Goal: Task Accomplishment & Management: Manage account settings

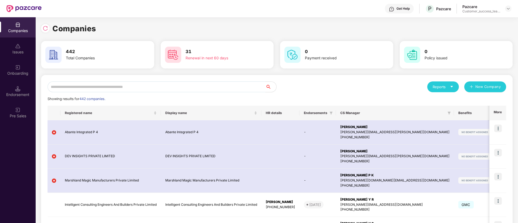
click at [206, 89] on input "text" at bounding box center [157, 87] width 218 height 11
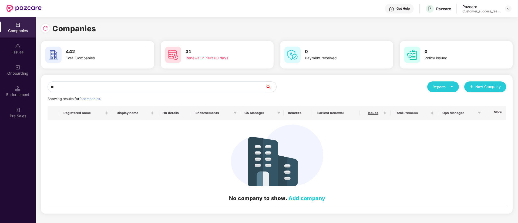
type input "*"
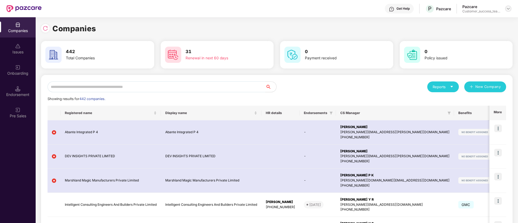
click at [507, 11] on img at bounding box center [508, 8] width 4 height 4
click at [499, 31] on div "Switch Partner" at bounding box center [483, 32] width 70 height 11
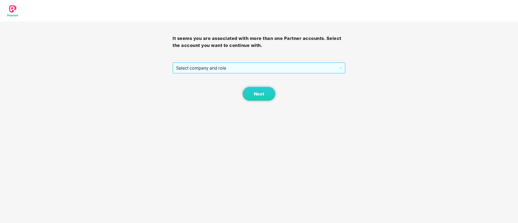
click at [274, 67] on span "Select company and role" at bounding box center [259, 68] width 166 height 10
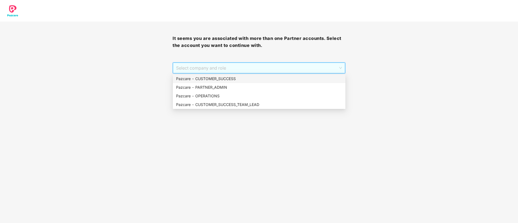
click at [229, 79] on div "Pazcare - CUSTOMER_SUCCESS" at bounding box center [259, 79] width 166 height 6
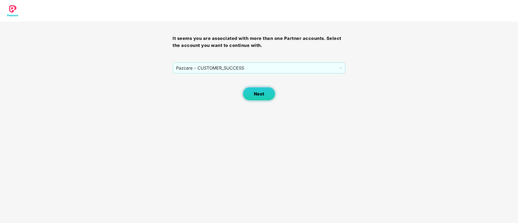
click at [262, 90] on button "Next" at bounding box center [259, 94] width 32 height 14
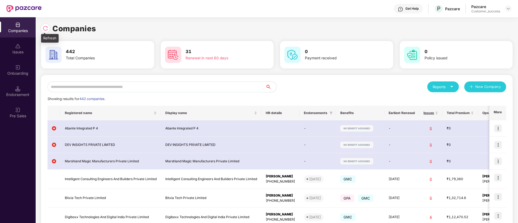
click at [44, 27] on img at bounding box center [45, 28] width 5 height 5
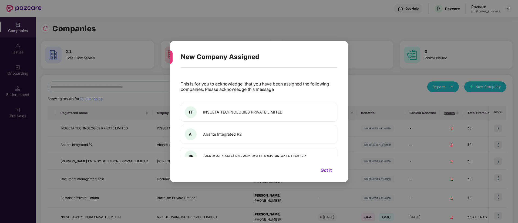
click at [121, 86] on div "New Company Assigned This is for you to acknowledge, that you have been assigne…" at bounding box center [259, 111] width 518 height 223
click at [324, 170] on button "Got it" at bounding box center [326, 170] width 22 height 8
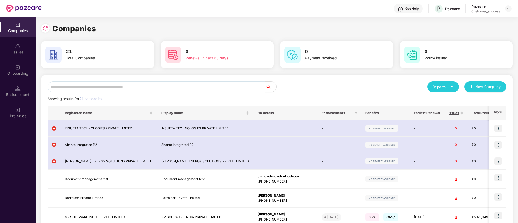
click at [150, 88] on input "text" at bounding box center [157, 87] width 218 height 11
type input "*"
click at [163, 89] on input "text" at bounding box center [157, 87] width 218 height 11
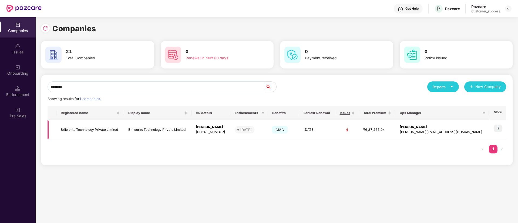
type input "********"
click at [499, 131] on img at bounding box center [498, 129] width 8 height 8
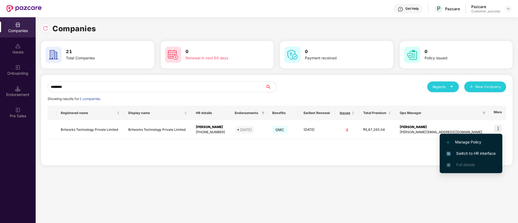
click at [475, 157] on li "Switch to HR interface" at bounding box center [471, 153] width 63 height 11
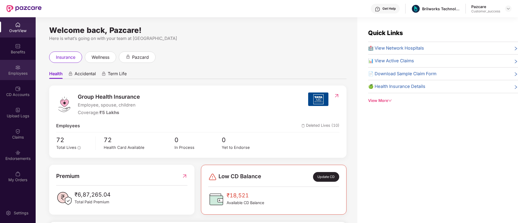
click at [14, 77] on div "Employees" at bounding box center [18, 70] width 36 height 20
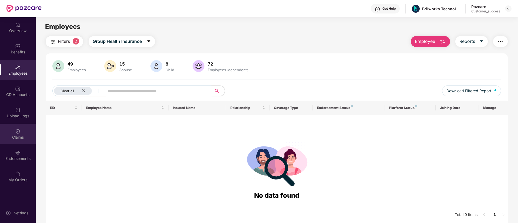
click at [28, 135] on div "Claims" at bounding box center [18, 137] width 36 height 5
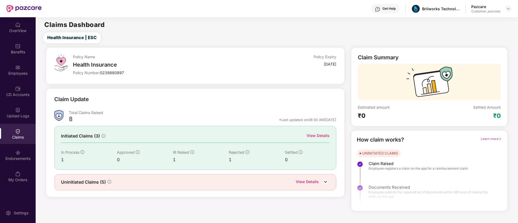
click at [320, 137] on div "View Details" at bounding box center [318, 136] width 23 height 6
click at [507, 9] on img at bounding box center [508, 8] width 4 height 4
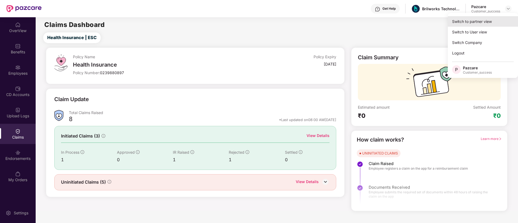
click at [502, 23] on div "Switch to partner view" at bounding box center [483, 21] width 70 height 11
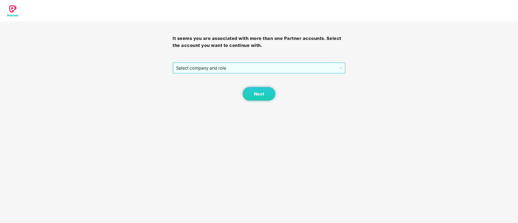
click at [247, 68] on span "Select company and role" at bounding box center [259, 68] width 166 height 10
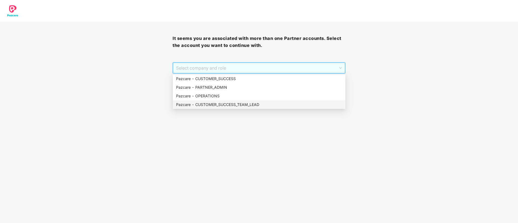
click at [237, 102] on div "Pazcare - CUSTOMER_SUCCESS_TEAM_LEAD" at bounding box center [259, 105] width 166 height 6
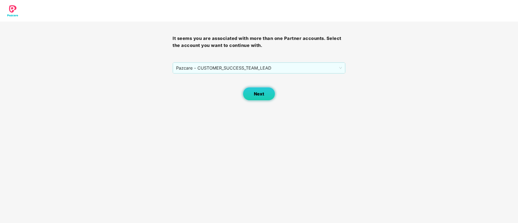
click at [261, 94] on span "Next" at bounding box center [259, 94] width 10 height 5
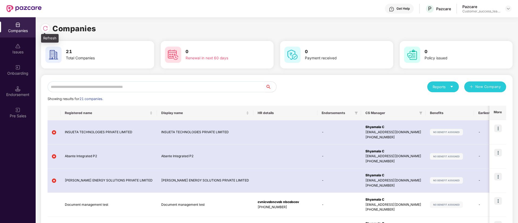
click at [43, 28] on img at bounding box center [45, 28] width 5 height 5
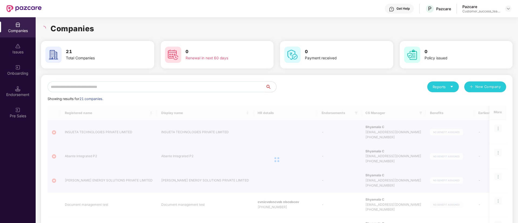
click at [14, 78] on div "Onboarding" at bounding box center [18, 70] width 36 height 20
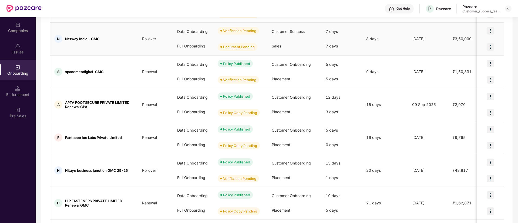
scroll to position [230, 0]
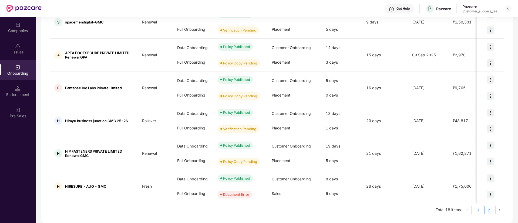
click at [490, 211] on link "2" at bounding box center [489, 210] width 8 height 8
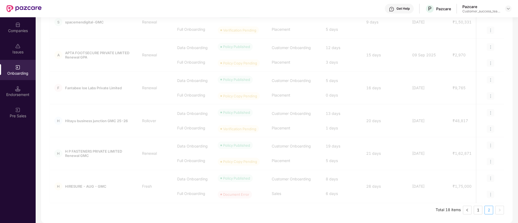
scroll to position [164, 0]
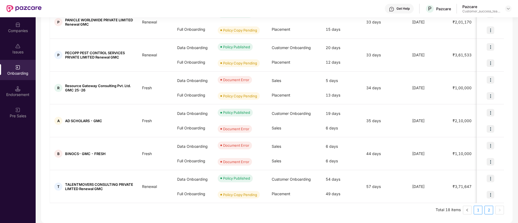
click at [479, 212] on link "1" at bounding box center [478, 210] width 8 height 8
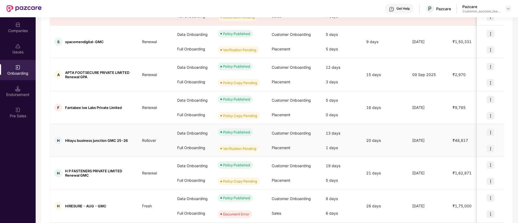
scroll to position [230, 0]
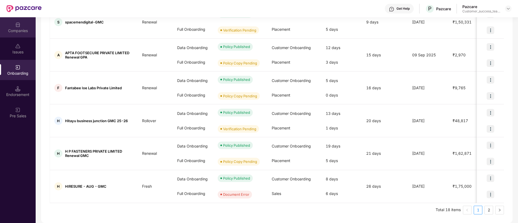
click at [12, 32] on div "Companies" at bounding box center [18, 30] width 36 height 5
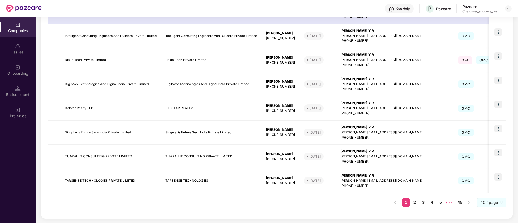
scroll to position [0, 0]
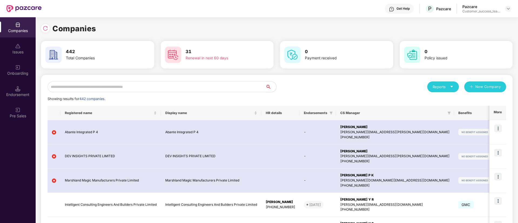
click at [177, 85] on input "text" at bounding box center [157, 87] width 218 height 11
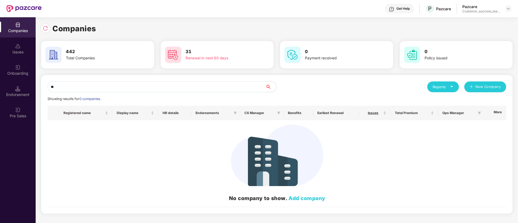
type input "*"
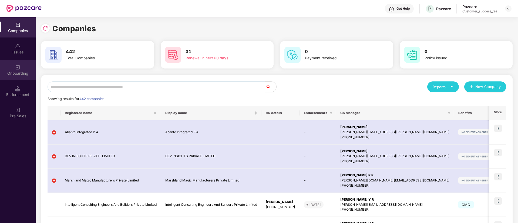
click at [18, 66] on img at bounding box center [17, 67] width 5 height 5
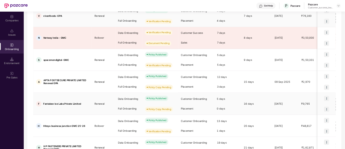
scroll to position [230, 0]
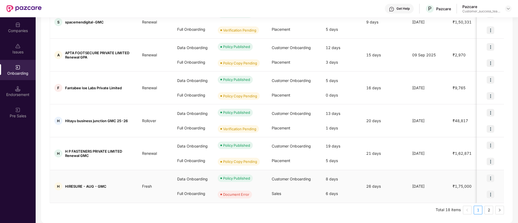
click at [490, 178] on img at bounding box center [491, 179] width 8 height 8
click at [482, 194] on span "View Document" at bounding box center [468, 193] width 39 height 6
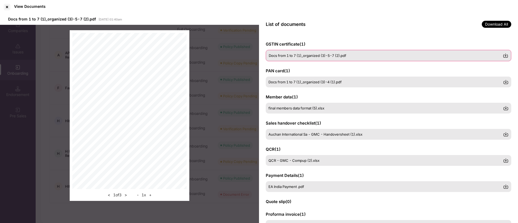
click at [337, 58] on span "Docs from 1 to 7 (1)_organized (3)-5-7 (2).pdf" at bounding box center [308, 55] width 78 height 4
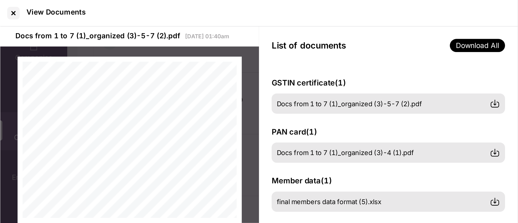
scroll to position [229, 0]
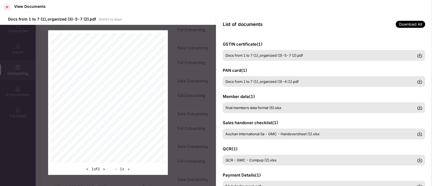
click at [7, 4] on div at bounding box center [7, 7] width 9 height 9
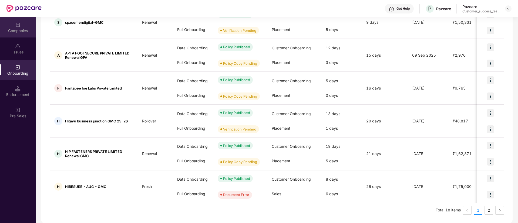
drag, startPoint x: 28, startPoint y: 38, endPoint x: 16, endPoint y: 30, distance: 14.8
click at [16, 30] on div "Companies" at bounding box center [18, 30] width 36 height 5
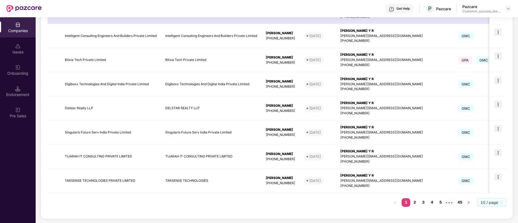
scroll to position [0, 0]
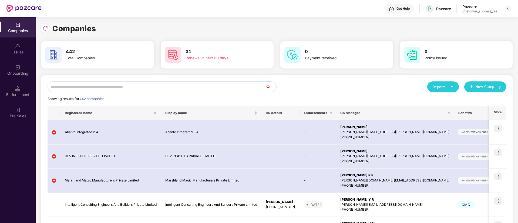
click at [156, 86] on input "text" at bounding box center [157, 87] width 218 height 11
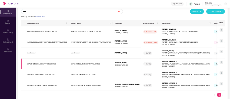
scroll to position [72, 0]
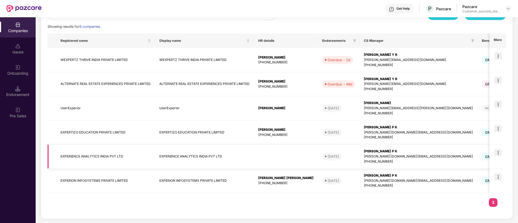
type input "*****"
click at [501, 154] on img at bounding box center [498, 153] width 8 height 8
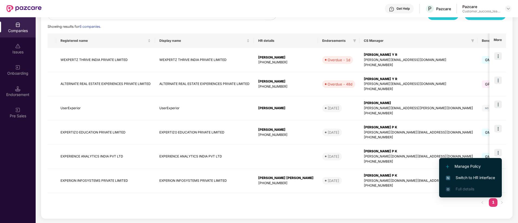
click at [481, 180] on span "Switch to HR interface" at bounding box center [470, 178] width 49 height 6
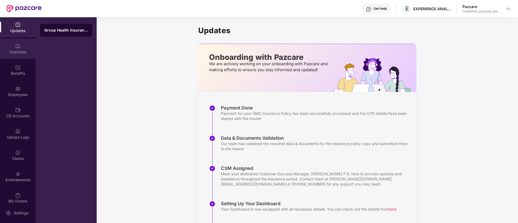
click at [16, 44] on img at bounding box center [17, 45] width 5 height 5
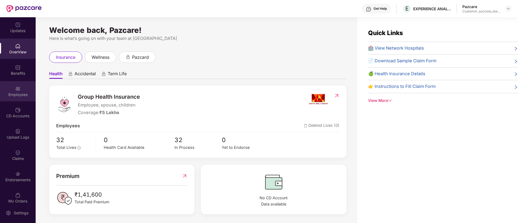
click at [22, 97] on div "Employees" at bounding box center [18, 94] width 36 height 5
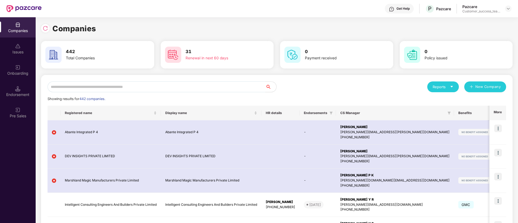
click at [25, 76] on div "Onboarding" at bounding box center [18, 70] width 36 height 20
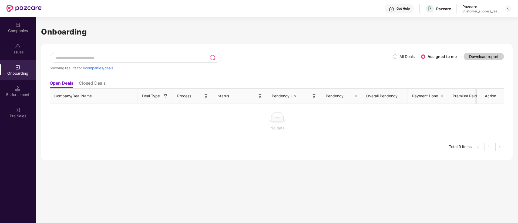
click at [399, 57] on span "All Deals" at bounding box center [406, 57] width 19 height 6
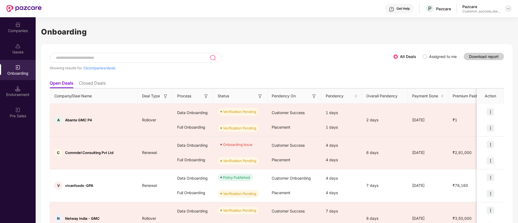
click at [507, 11] on img at bounding box center [508, 8] width 4 height 4
click at [474, 32] on div "Switch Partner" at bounding box center [483, 32] width 70 height 11
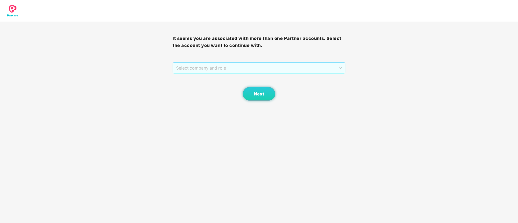
click at [265, 68] on span "Select company and role" at bounding box center [259, 68] width 166 height 10
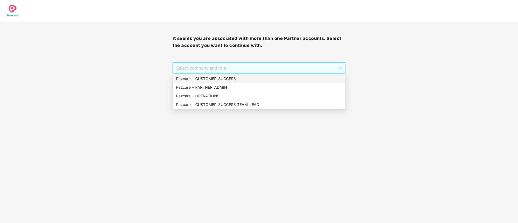
click at [237, 77] on div "Pazcare - CUSTOMER_SUCCESS" at bounding box center [259, 79] width 166 height 6
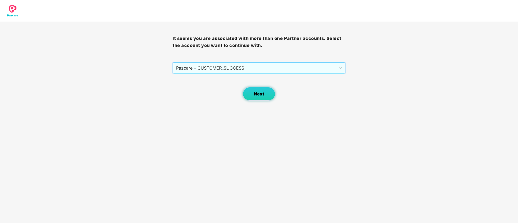
click at [254, 94] on span "Next" at bounding box center [259, 94] width 10 height 5
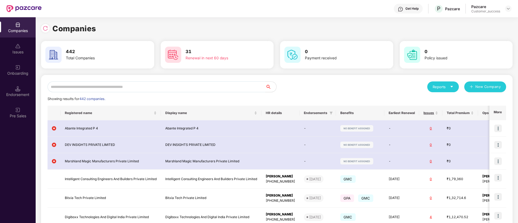
click at [19, 78] on div "Onboarding" at bounding box center [18, 70] width 36 height 20
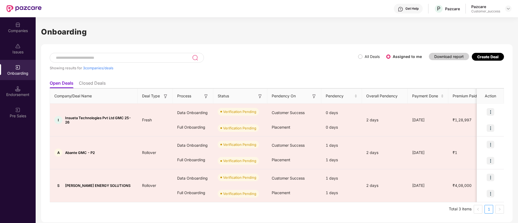
click at [370, 59] on span "All Deals" at bounding box center [371, 57] width 19 height 6
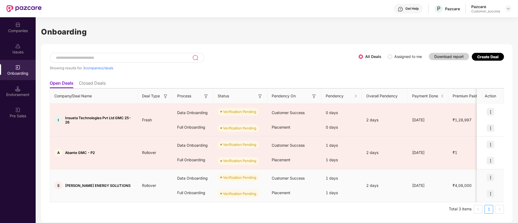
click at [490, 176] on img at bounding box center [491, 178] width 8 height 8
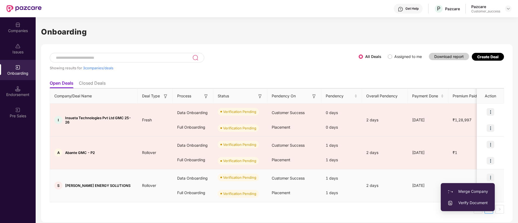
click at [478, 204] on span "Verify Document" at bounding box center [468, 203] width 41 height 6
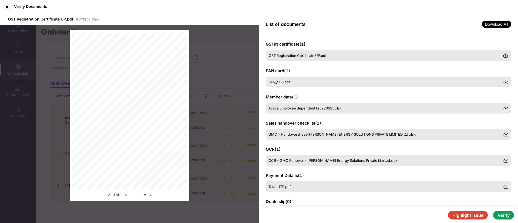
click at [311, 60] on div "GST Registration Certificate UP.pdf" at bounding box center [389, 55] width 246 height 11
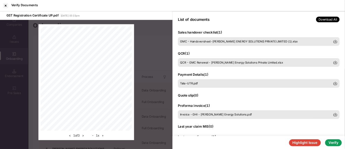
scroll to position [101, 0]
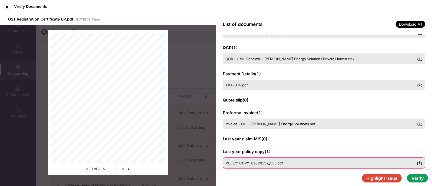
click at [255, 161] on span "POLICY COPY-89526137_553.pdf" at bounding box center [254, 163] width 57 height 4
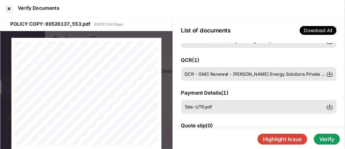
scroll to position [101, 0]
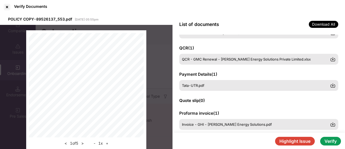
click at [85, 145] on button ">" at bounding box center [83, 143] width 6 height 6
click at [65, 142] on button "<" at bounding box center [66, 143] width 6 height 6
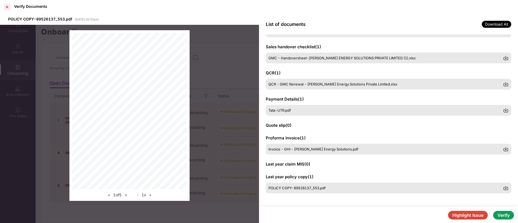
click at [8, 6] on div at bounding box center [7, 7] width 9 height 9
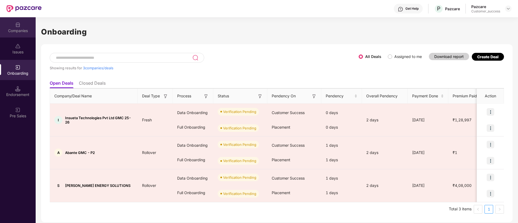
click at [15, 27] on img at bounding box center [17, 24] width 5 height 5
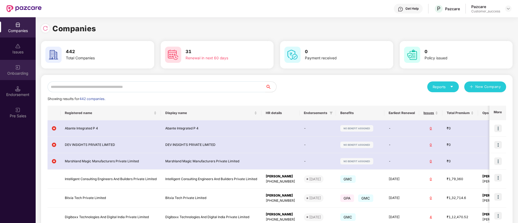
click at [18, 76] on div "Onboarding" at bounding box center [18, 70] width 36 height 20
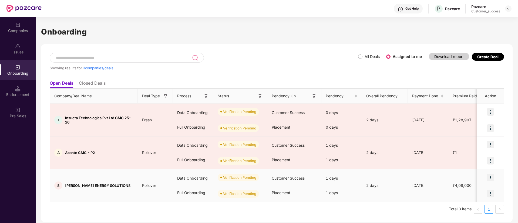
click at [486, 200] on div at bounding box center [490, 194] width 27 height 16
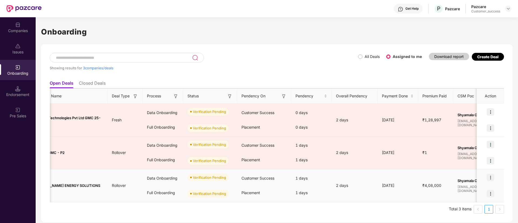
scroll to position [0, 0]
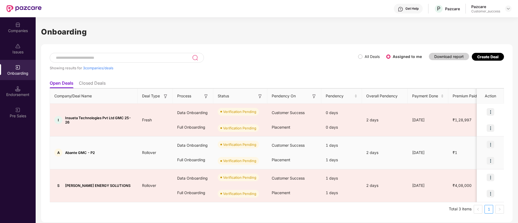
click at [492, 144] on img at bounding box center [491, 145] width 8 height 8
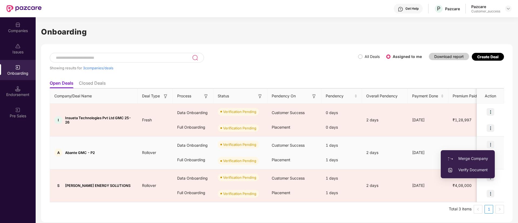
click at [483, 170] on span "Verify Document" at bounding box center [468, 170] width 41 height 6
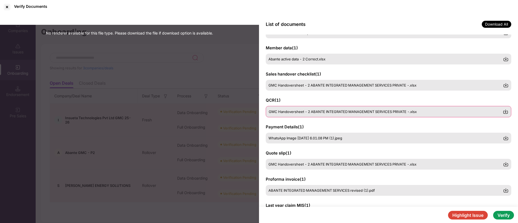
scroll to position [81, 0]
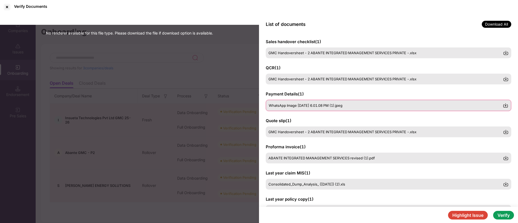
click at [317, 102] on div "WhatsApp Image [DATE] 6.01.08 PM (1).jpeg" at bounding box center [389, 105] width 246 height 11
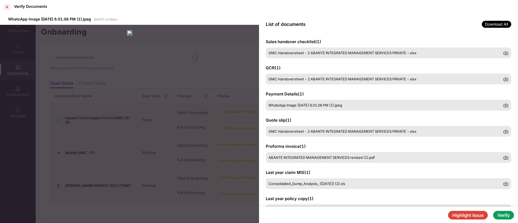
click at [8, 9] on div at bounding box center [7, 7] width 9 height 9
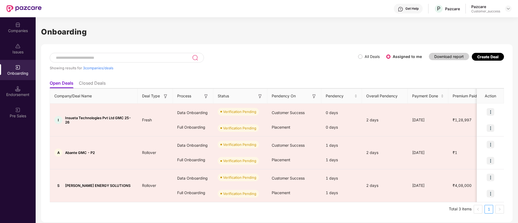
click at [20, 29] on div "Companies" at bounding box center [18, 30] width 36 height 5
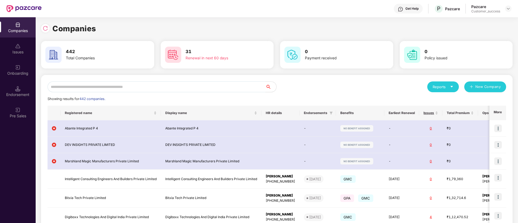
click at [145, 90] on input "text" at bounding box center [157, 87] width 218 height 11
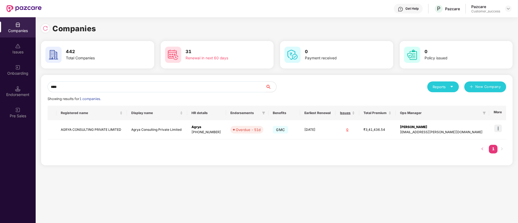
type input "****"
click at [498, 128] on img at bounding box center [498, 129] width 8 height 8
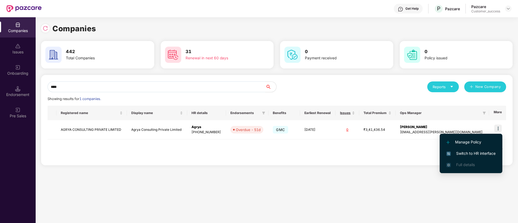
click at [478, 155] on span "Switch to HR interface" at bounding box center [470, 154] width 49 height 6
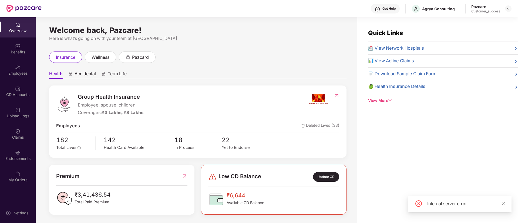
click at [19, 68] on img at bounding box center [17, 67] width 5 height 5
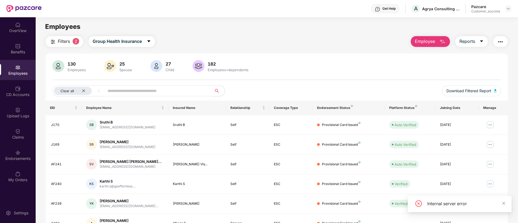
click at [177, 91] on input "text" at bounding box center [155, 91] width 97 height 8
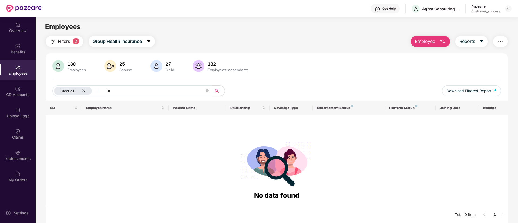
type input "*"
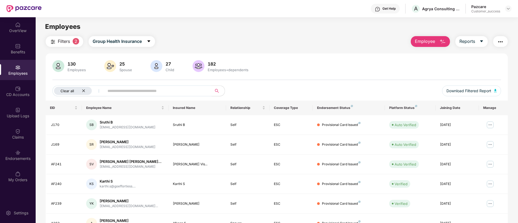
click at [84, 90] on icon "close" at bounding box center [83, 91] width 3 height 3
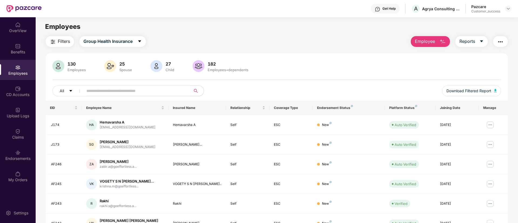
click at [96, 91] on input "text" at bounding box center [134, 91] width 97 height 8
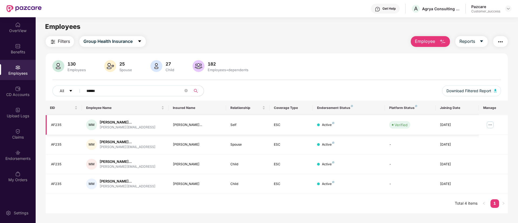
type input "******"
click at [490, 125] on img at bounding box center [490, 125] width 9 height 9
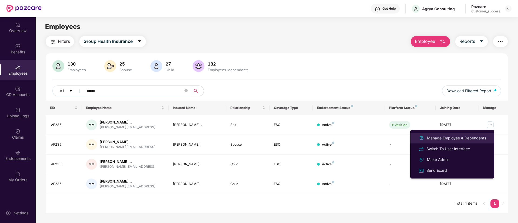
click at [483, 141] on div "Manage Employee & Dependents" at bounding box center [456, 138] width 61 height 6
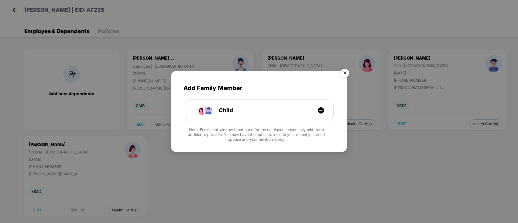
click at [347, 75] on img "Close" at bounding box center [344, 73] width 15 height 15
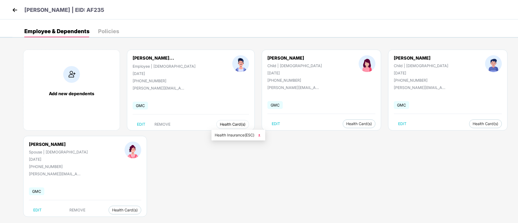
click at [224, 124] on span "Health Card(s)" at bounding box center [233, 124] width 26 height 3
click at [229, 136] on span "Health Insurance(ESC)" at bounding box center [238, 135] width 47 height 6
click at [13, 10] on img at bounding box center [15, 10] width 8 height 8
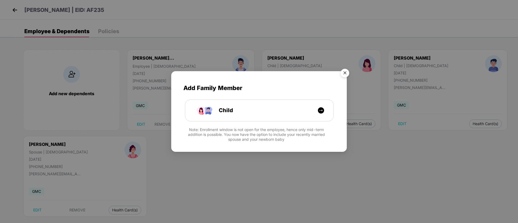
click at [344, 73] on img "Close" at bounding box center [344, 73] width 15 height 15
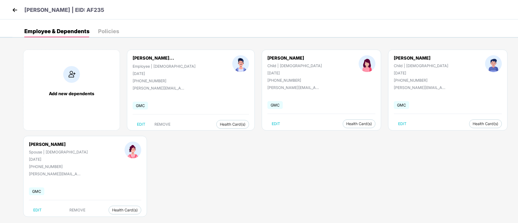
click at [16, 10] on img at bounding box center [15, 10] width 8 height 8
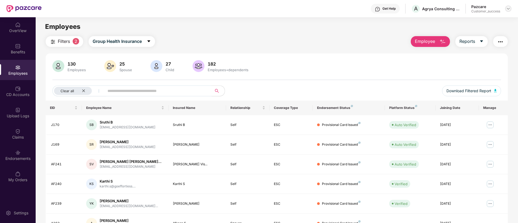
click at [508, 8] on img at bounding box center [508, 8] width 4 height 4
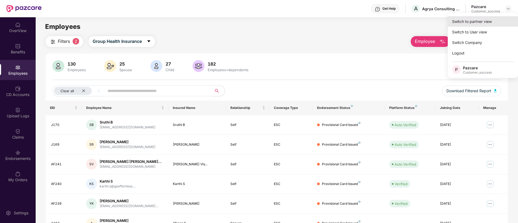
click at [502, 25] on div "Switch to partner view" at bounding box center [483, 21] width 70 height 11
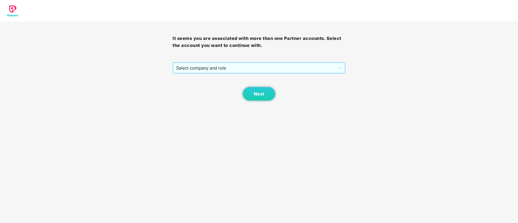
click at [211, 71] on span "Select company and role" at bounding box center [259, 68] width 166 height 10
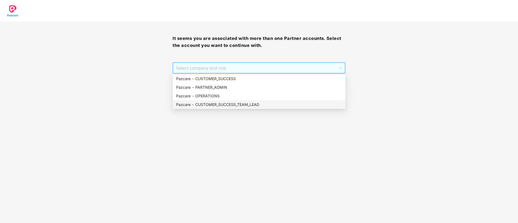
click at [213, 106] on div "Pazcare - CUSTOMER_SUCCESS_TEAM_LEAD" at bounding box center [259, 105] width 166 height 6
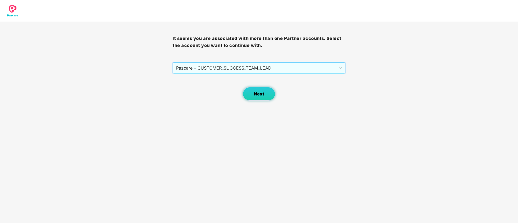
click at [264, 94] on span "Next" at bounding box center [259, 94] width 10 height 5
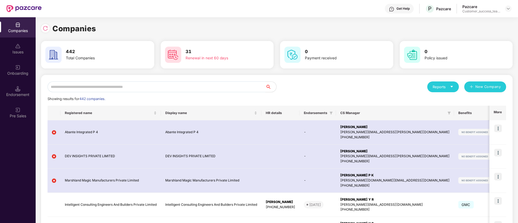
click at [183, 85] on input "text" at bounding box center [157, 87] width 218 height 11
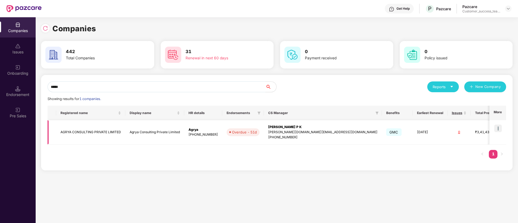
type input "*****"
click at [170, 136] on td "Agrya Consulting Private Limited" at bounding box center [154, 132] width 59 height 24
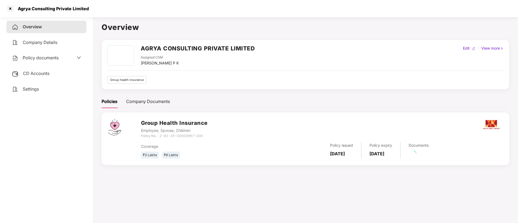
click at [70, 62] on div "Policy documents" at bounding box center [46, 58] width 80 height 12
click at [62, 60] on div "Policy documents" at bounding box center [46, 58] width 69 height 7
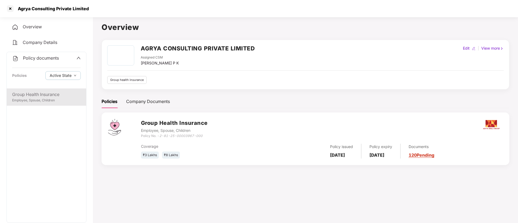
click at [53, 99] on div "Employee, Spouse, Children" at bounding box center [46, 100] width 69 height 5
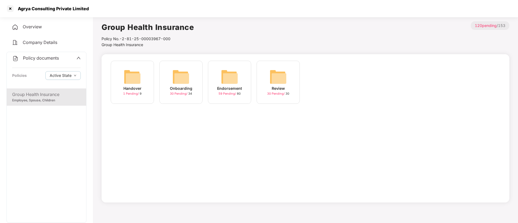
click at [187, 95] on span "30 Pending /" at bounding box center [179, 94] width 18 height 4
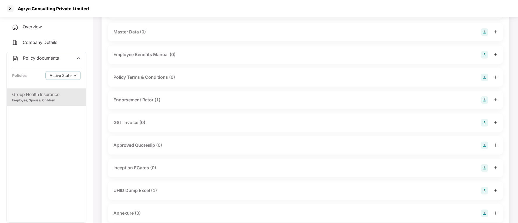
scroll to position [122, 0]
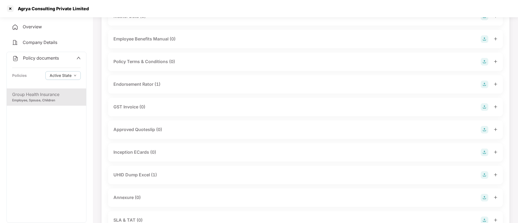
click at [141, 175] on div "UHID Dump Excel (1)" at bounding box center [134, 175] width 43 height 7
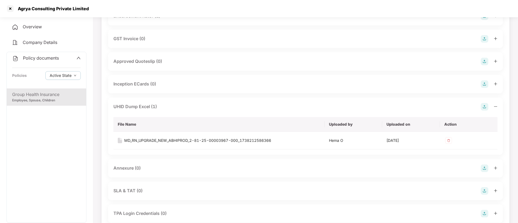
scroll to position [203, 0]
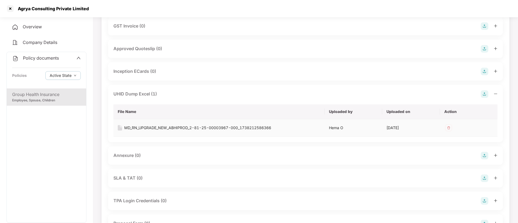
click at [216, 127] on div "MD_RN_UPGRADE_NEW_ABHIPROD_2-81-25-00003967-000_1738212586366" at bounding box center [197, 128] width 147 height 6
click at [11, 6] on div at bounding box center [10, 8] width 9 height 9
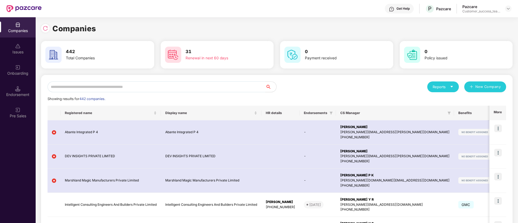
scroll to position [0, 0]
click at [214, 85] on input "text" at bounding box center [157, 87] width 218 height 11
click at [27, 92] on div "Endorsement" at bounding box center [18, 91] width 36 height 20
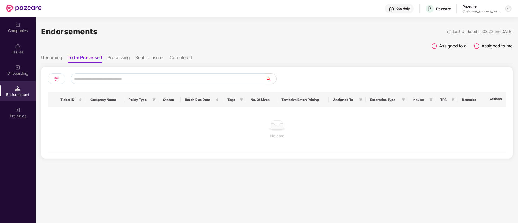
click at [506, 9] on img at bounding box center [508, 8] width 4 height 4
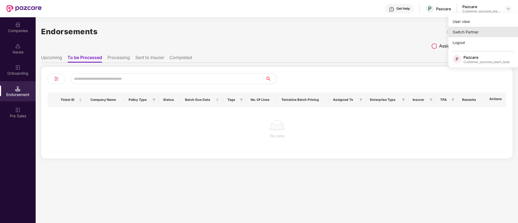
click at [485, 35] on div "Switch Partner" at bounding box center [483, 32] width 70 height 11
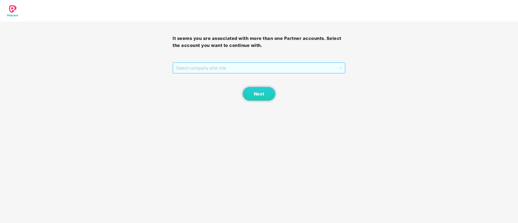
click at [238, 65] on span "Select company and role" at bounding box center [259, 68] width 166 height 10
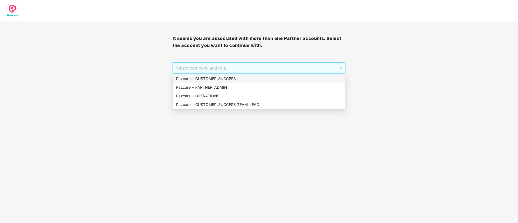
click at [227, 76] on div "Pazcare - CUSTOMER_SUCCESS" at bounding box center [259, 79] width 166 height 6
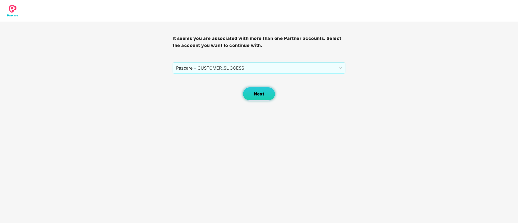
click at [255, 95] on span "Next" at bounding box center [259, 94] width 10 height 5
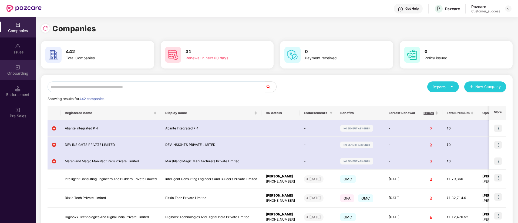
click at [19, 63] on div "Onboarding" at bounding box center [18, 70] width 36 height 20
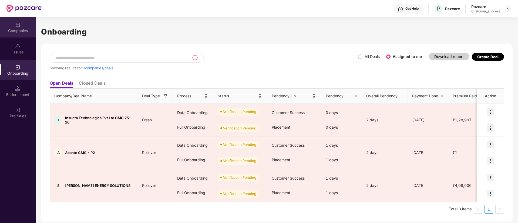
click at [19, 28] on div "Companies" at bounding box center [18, 30] width 36 height 5
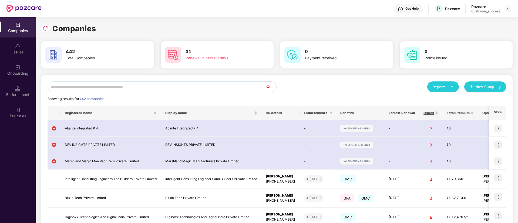
click at [16, 66] on img at bounding box center [17, 67] width 5 height 5
